Goal: Navigation & Orientation: Go to known website

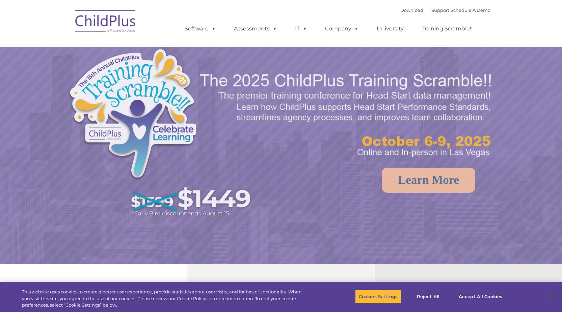
select select "MEDIUM"
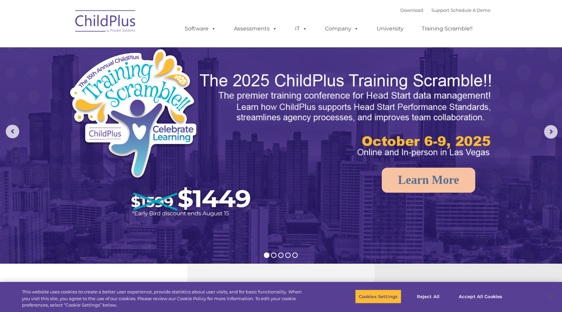
click at [102, 22] on img at bounding box center [106, 22] width 68 height 34
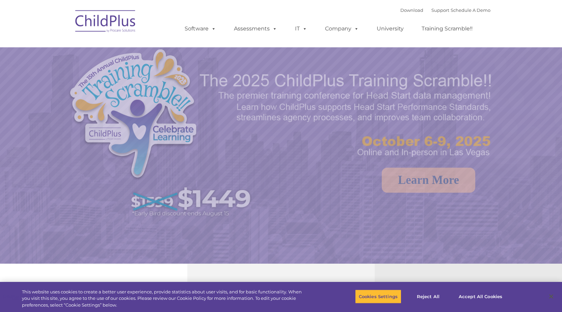
select select "MEDIUM"
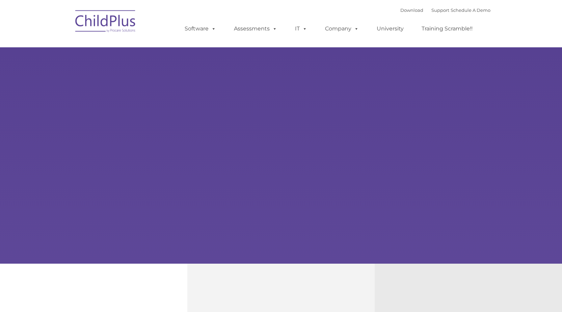
select select "MEDIUM"
